Goal: Navigation & Orientation: Find specific page/section

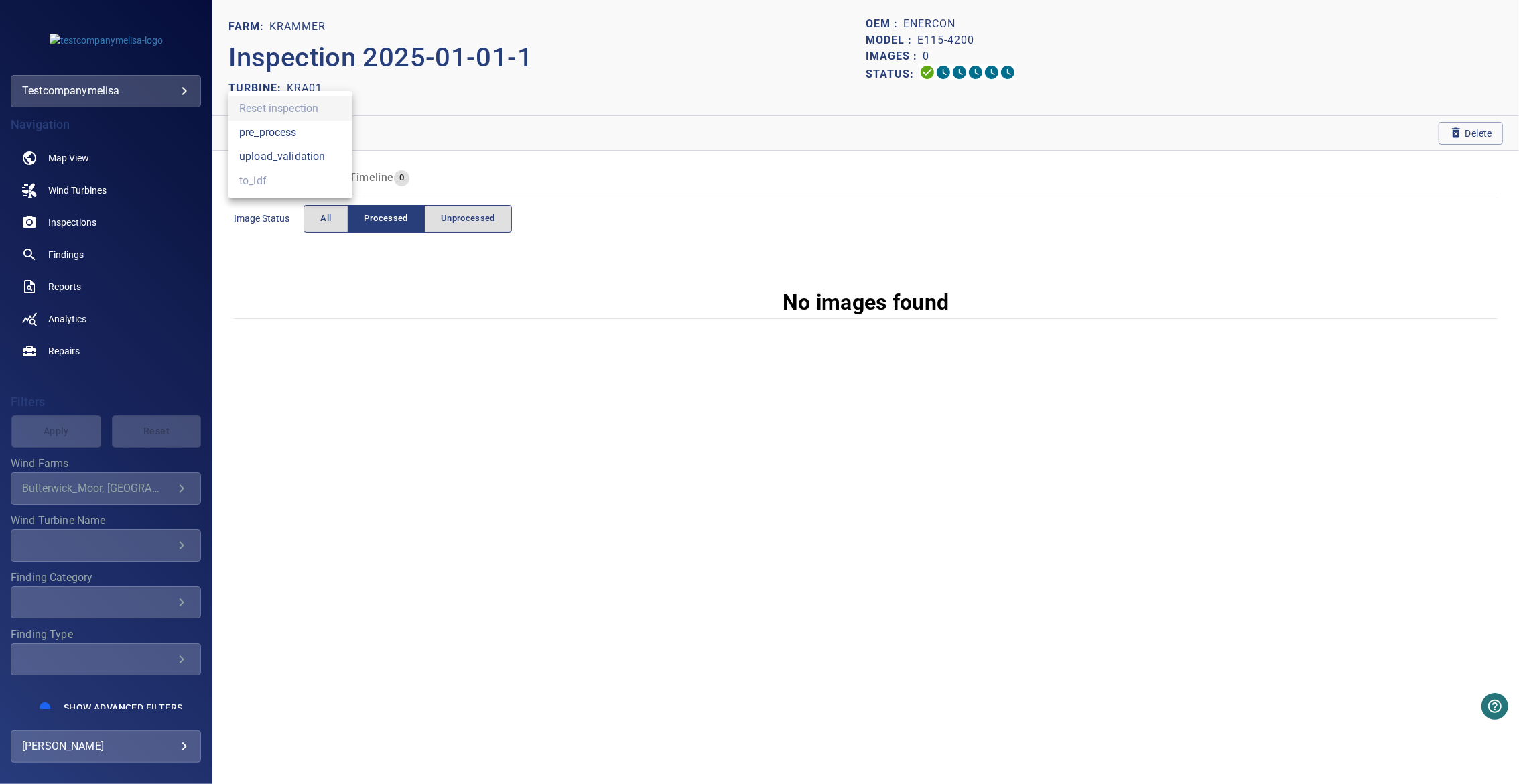
click at [65, 291] on div at bounding box center [759, 392] width 1519 height 784
click at [71, 341] on link "Repairs" at bounding box center [106, 351] width 190 height 32
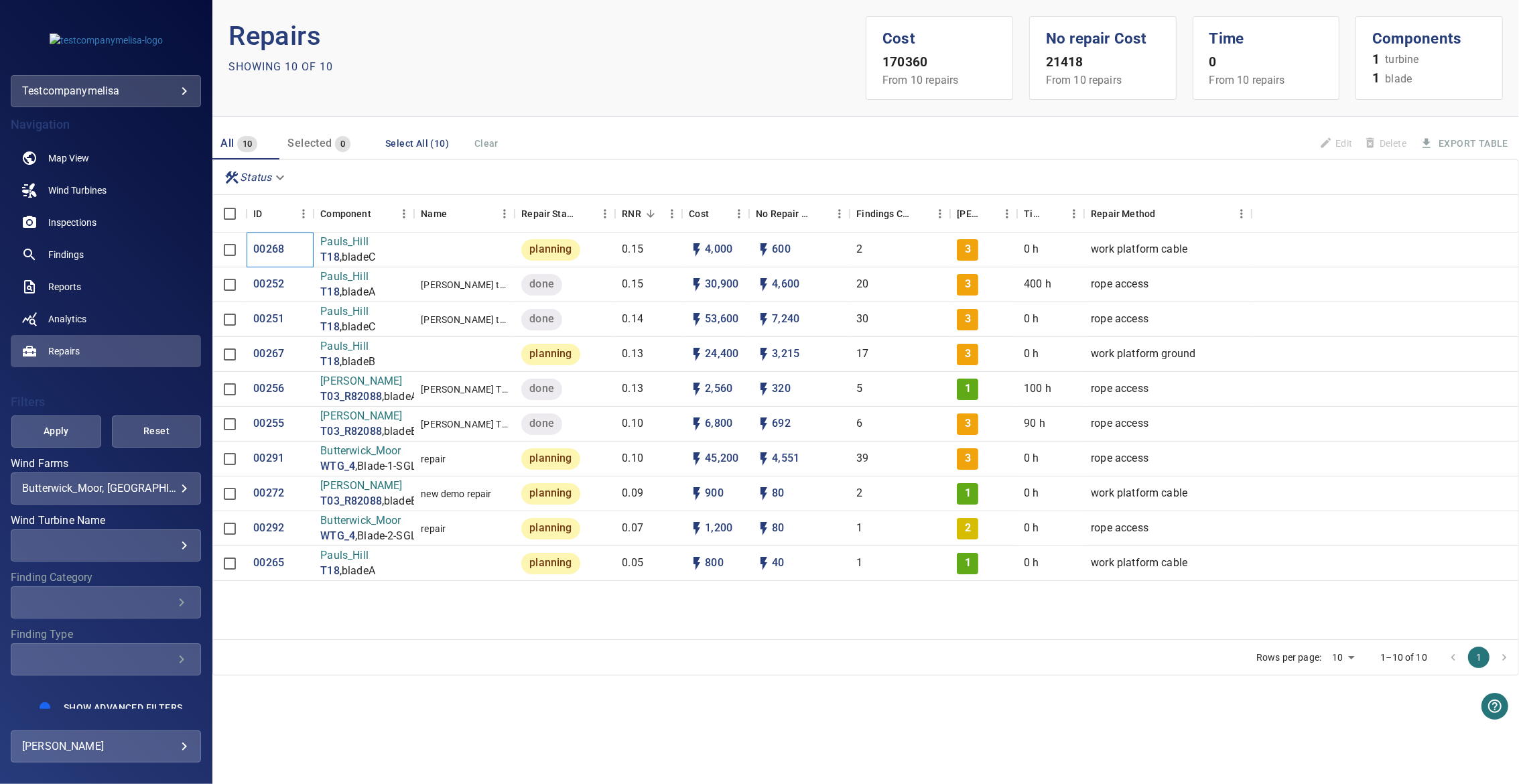
click at [288, 248] on div "00268" at bounding box center [280, 250] width 67 height 35
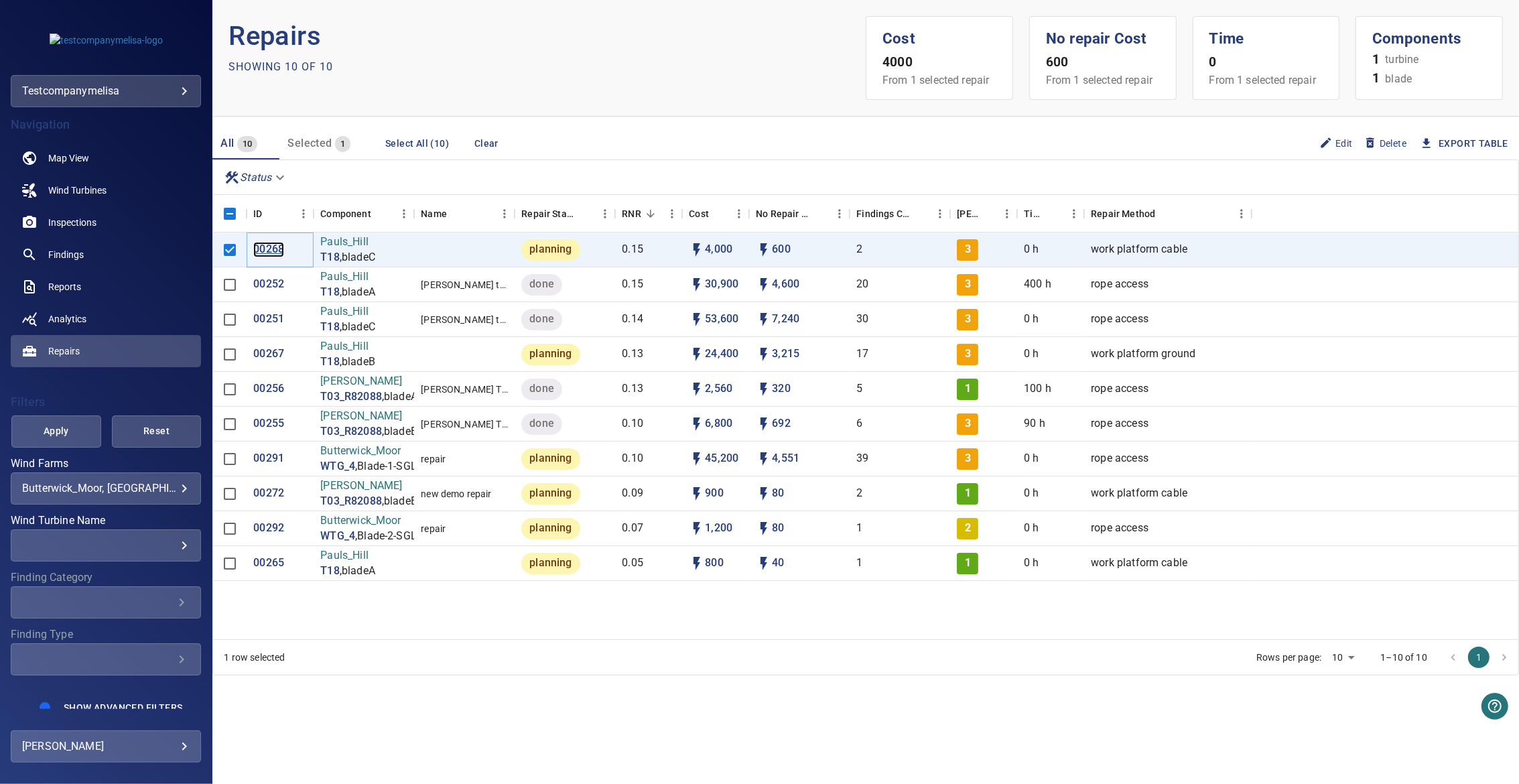
click at [280, 248] on p "00268" at bounding box center [269, 249] width 31 height 15
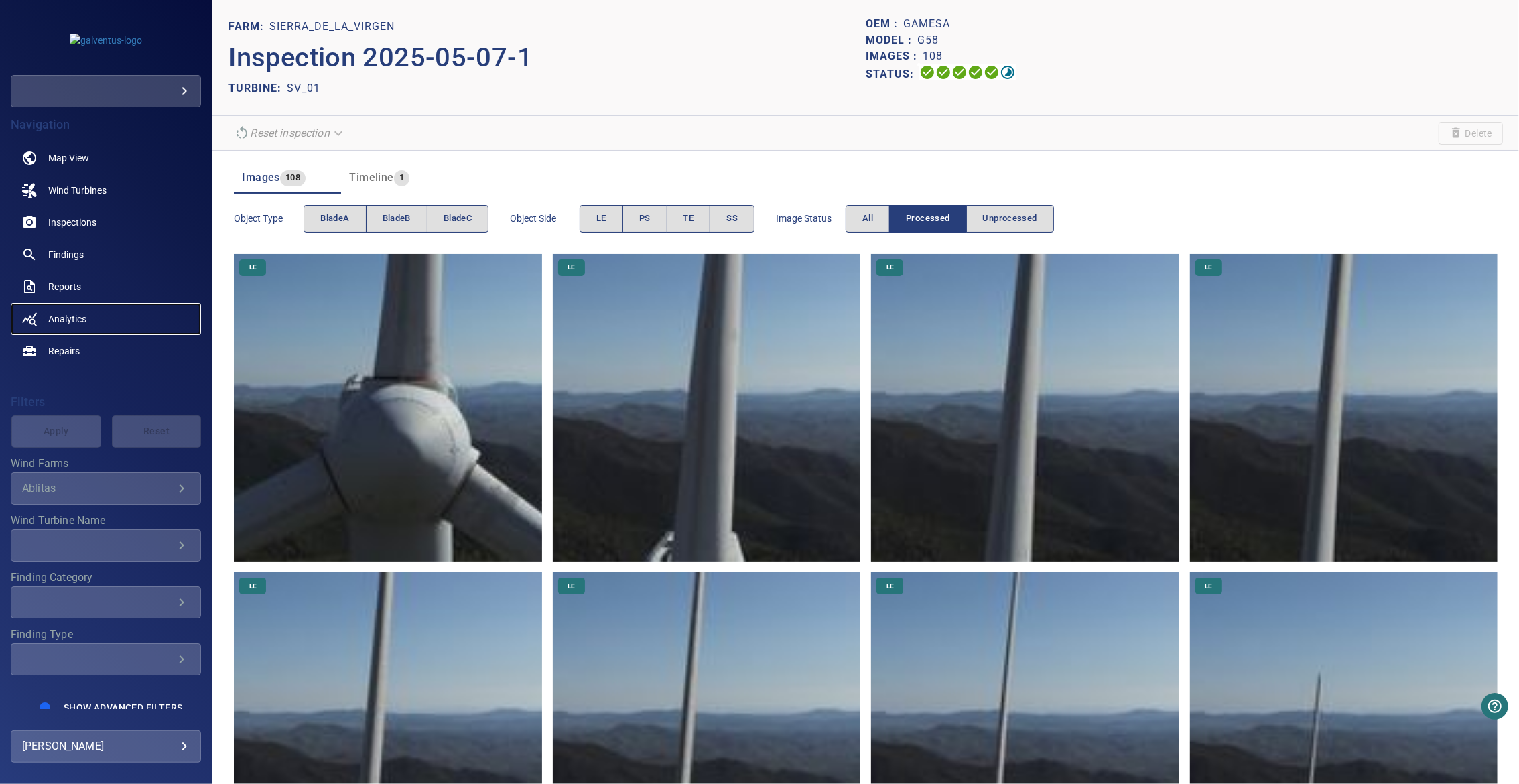
click at [61, 305] on link "Analytics" at bounding box center [106, 319] width 190 height 32
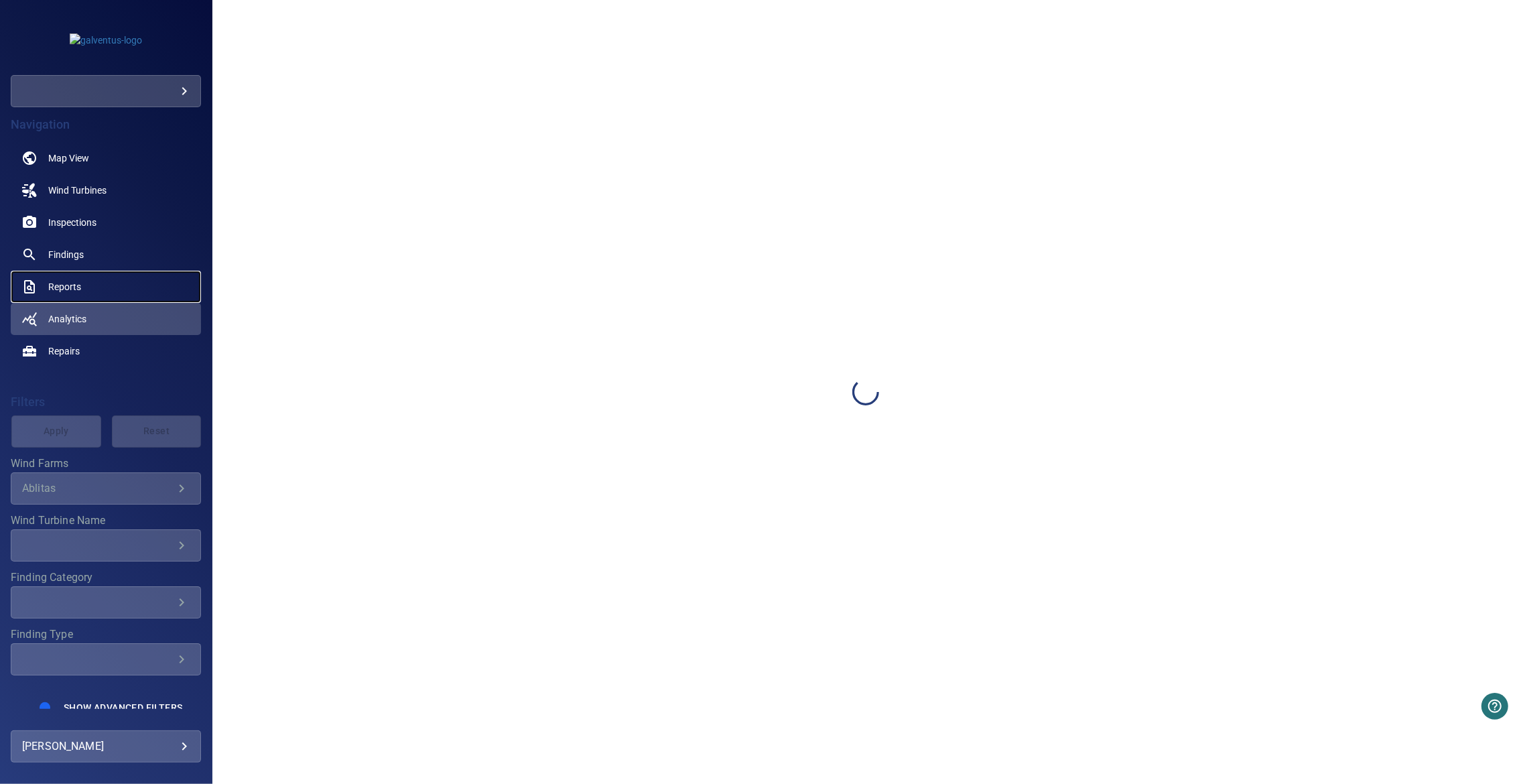
click at [60, 291] on span "Reports" at bounding box center [65, 286] width 33 height 13
